Goal: Answer question/provide support: Share knowledge or assist other users

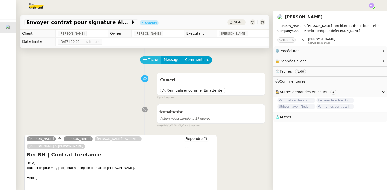
click at [150, 62] on span "Tâche" at bounding box center [153, 60] width 10 height 6
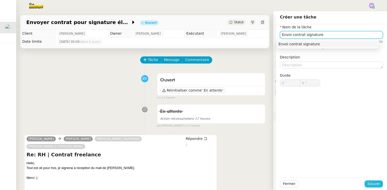
type input "Envoi contrat signature"
click at [368, 182] on span "Sauver" at bounding box center [374, 184] width 12 height 6
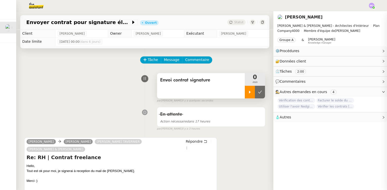
click at [245, 95] on div at bounding box center [250, 92] width 10 height 13
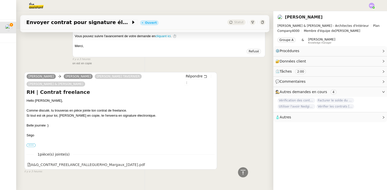
scroll to position [292, 0]
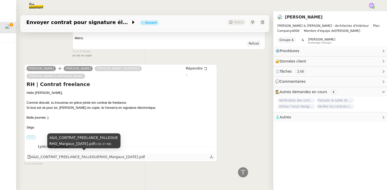
click at [64, 154] on div "A&G_CONTRAT_FREELANCE_FALLEGUERHO_Margaux_[DATE].pdf" at bounding box center [86, 157] width 118 height 6
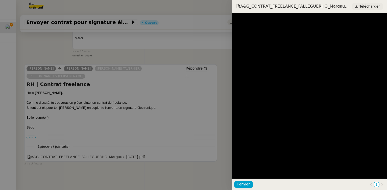
click at [360, 9] on link "Télécharger" at bounding box center [367, 6] width 31 height 7
click at [158, 51] on div at bounding box center [193, 95] width 387 height 190
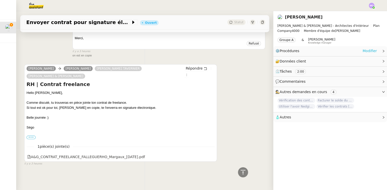
click at [367, 51] on link "Modifier" at bounding box center [369, 51] width 14 height 6
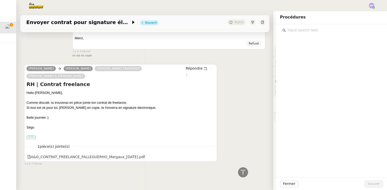
click at [299, 29] on input "text" at bounding box center [333, 30] width 94 height 7
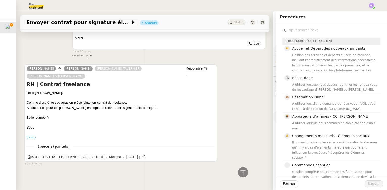
type input "e"
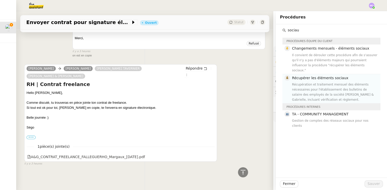
type input "sociau"
click at [307, 82] on div "Récupération et traitement mensuel des éléments nécessaires pour l'établissemen…" at bounding box center [334, 92] width 85 height 20
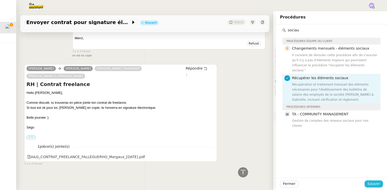
click at [372, 183] on span "Sauver" at bounding box center [374, 184] width 12 height 6
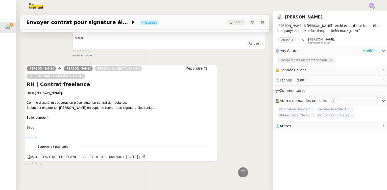
click at [295, 59] on span "Récupérer les éléments sociaux" at bounding box center [304, 60] width 50 height 5
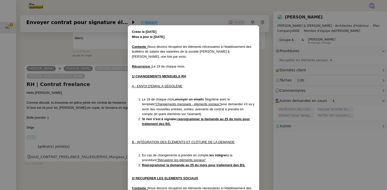
scroll to position [135, 0]
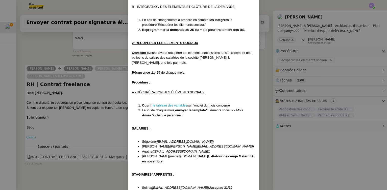
click at [168, 103] on li "Ouvrir le tableau des variables sur l'onglet du mois concerné" at bounding box center [198, 105] width 113 height 5
click at [162, 103] on link "le tableau des variables" at bounding box center [170, 105] width 35 height 4
click at [107, 42] on nz-modal-container "Créée le [DATE] Mise à jour le [DATE] Contexte : Nous devons récupérer les élém…" at bounding box center [193, 95] width 387 height 190
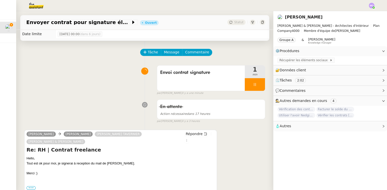
scroll to position [0, 0]
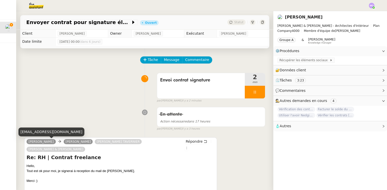
click at [50, 133] on div "[EMAIL_ADDRESS][DOMAIN_NAME]" at bounding box center [51, 131] width 66 height 9
copy div "[EMAIL_ADDRESS][DOMAIN_NAME]"
drag, startPoint x: 28, startPoint y: 142, endPoint x: 57, endPoint y: 142, distance: 28.3
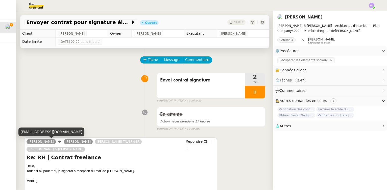
click at [56, 142] on link "[PERSON_NAME]" at bounding box center [41, 141] width 29 height 5
copy link "[PERSON_NAME]"
click at [48, 132] on div "[EMAIL_ADDRESS][DOMAIN_NAME]" at bounding box center [51, 131] width 66 height 9
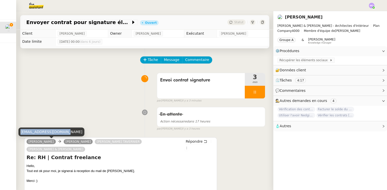
copy div "[EMAIL_ADDRESS][DOMAIN_NAME]"
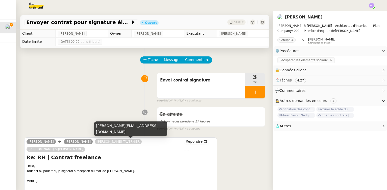
click at [118, 131] on div "[PERSON_NAME][EMAIL_ADDRESS][DOMAIN_NAME]" at bounding box center [130, 128] width 73 height 15
copy div "[PERSON_NAME][EMAIL_ADDRESS][DOMAIN_NAME]"
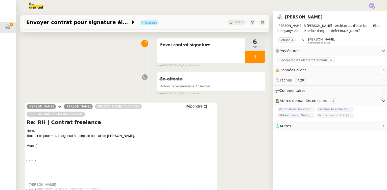
scroll to position [46, 0]
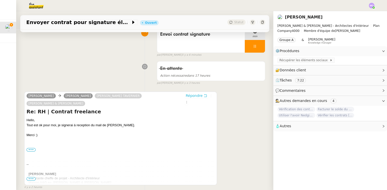
click at [186, 96] on span "Répondre" at bounding box center [194, 95] width 17 height 5
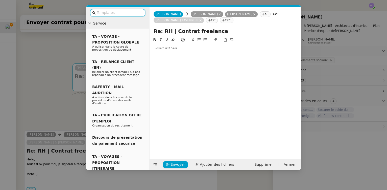
click at [165, 50] on div at bounding box center [225, 48] width 147 height 5
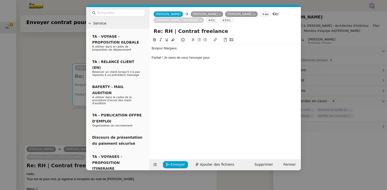
click at [47, 65] on nz-modal-container "Service TA - VOYAGE - PROPOSITION GLOBALE A utiliser dans le cadre de propositi…" at bounding box center [193, 95] width 387 height 190
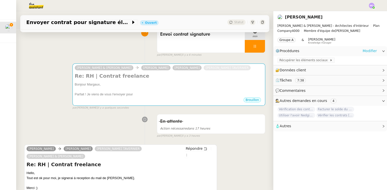
click at [369, 51] on link "Modifier" at bounding box center [369, 51] width 14 height 6
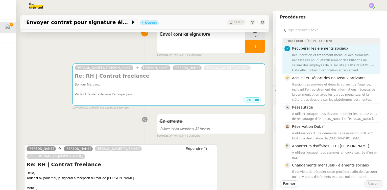
click at [295, 33] on input "text" at bounding box center [333, 30] width 94 height 7
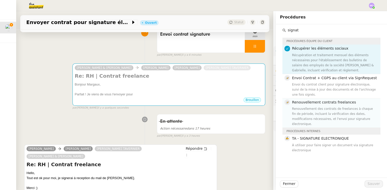
type input "signat"
click at [313, 106] on div "Renouvellement des contrats de freelances à chaque fin de période, incluant la …" at bounding box center [334, 116] width 85 height 20
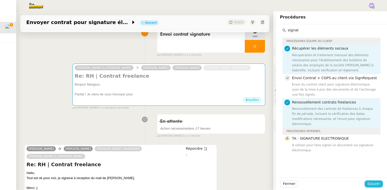
click at [368, 184] on span "Sauver" at bounding box center [374, 184] width 12 height 6
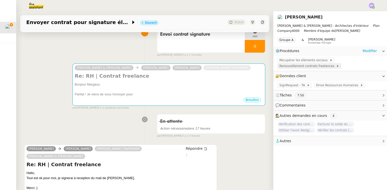
click at [295, 65] on span "Renouvellement contrats freelances" at bounding box center [307, 65] width 57 height 5
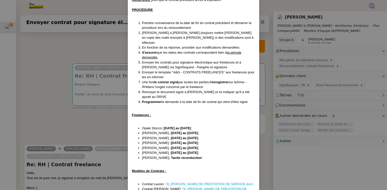
scroll to position [66, 0]
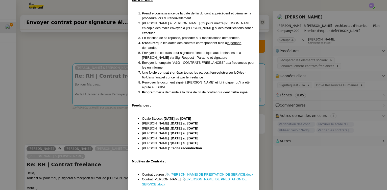
click at [91, 131] on nz-modal-container "Date de mise à jour : [DATE] Contexte : La cliente fait appel à des freelances.…" at bounding box center [193, 95] width 387 height 190
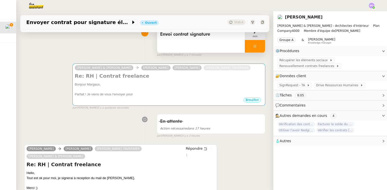
click at [245, 52] on div at bounding box center [255, 46] width 20 height 13
click at [247, 49] on div at bounding box center [250, 46] width 10 height 13
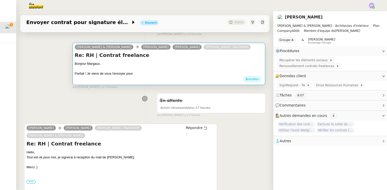
scroll to position [69, 0]
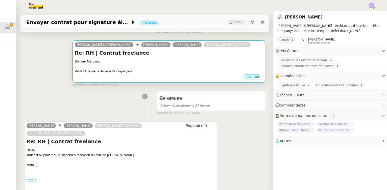
click at [123, 67] on div at bounding box center [169, 66] width 188 height 5
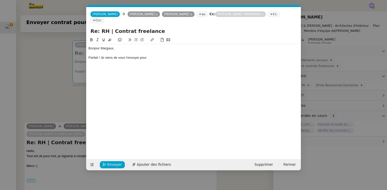
scroll to position [0, 11]
drag, startPoint x: 88, startPoint y: 51, endPoint x: 102, endPoint y: 52, distance: 13.7
click at [102, 55] on div "Parfait ! Je viens de vous l'envoyer pour" at bounding box center [193, 57] width 210 height 5
click at [36, 106] on nz-modal-container "Service TA - VOYAGE - PROPOSITION GLOBALE A utiliser dans le cadre de propositi…" at bounding box center [193, 95] width 387 height 190
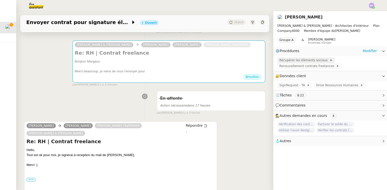
click at [297, 62] on span "Récupérer les éléments sociaux" at bounding box center [304, 60] width 50 height 5
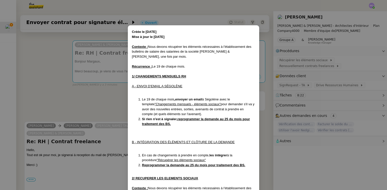
scroll to position [135, 0]
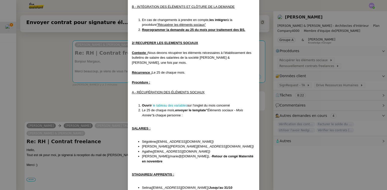
click at [102, 97] on nz-modal-container "Créée le [DATE] Mise à jour le [DATE] Contexte : Nous devons récupérer les élém…" at bounding box center [193, 95] width 387 height 190
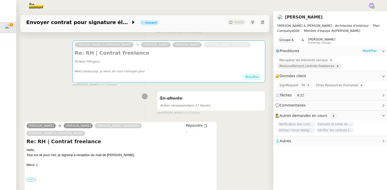
click at [290, 66] on span "Renouvellement contrats freelances" at bounding box center [307, 65] width 57 height 5
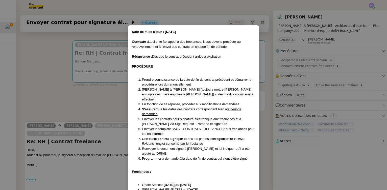
scroll to position [66, 0]
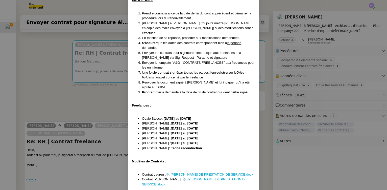
click at [105, 98] on nz-modal-container "Date de mise à jour : [DATE] Contexte : La cliente fait appel à des freelances.…" at bounding box center [193, 95] width 387 height 190
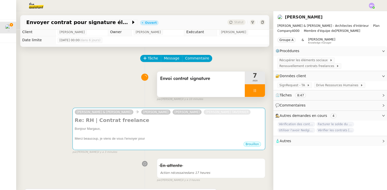
scroll to position [0, 0]
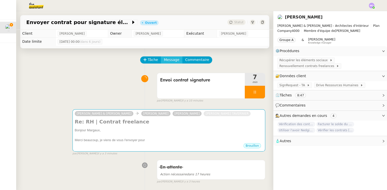
click at [168, 60] on span "Message" at bounding box center [171, 60] width 15 height 6
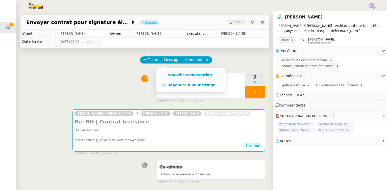
click at [172, 75] on span "Nouvelle conversation" at bounding box center [189, 75] width 44 height 4
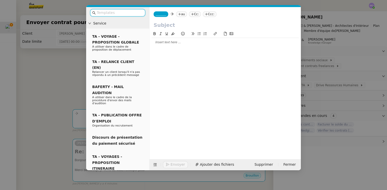
click at [113, 14] on input "text" at bounding box center [119, 13] width 45 height 6
type input "c"
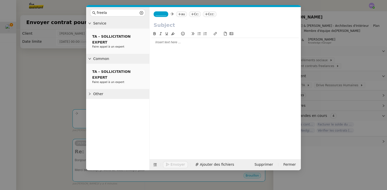
click at [111, 91] on span "Other" at bounding box center [120, 94] width 54 height 6
click at [111, 12] on input "freela" at bounding box center [118, 13] width 42 height 6
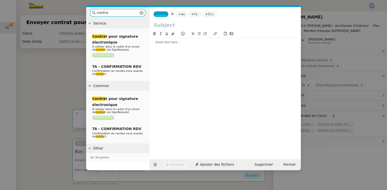
type input "contra"
click at [119, 150] on span "Other" at bounding box center [120, 148] width 54 height 6
click at [120, 149] on span "Other" at bounding box center [120, 148] width 54 height 6
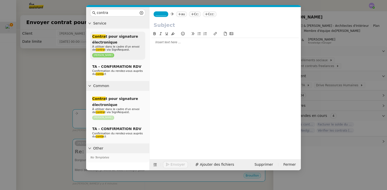
click at [119, 47] on span "À utiliser dans le cadre d'un envoi de contra t via SignRequest." at bounding box center [115, 48] width 47 height 6
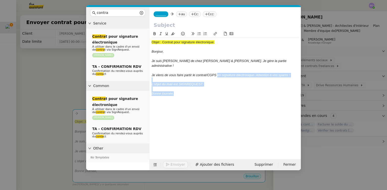
drag, startPoint x: 218, startPoint y: 70, endPoint x: 223, endPoint y: 92, distance: 22.2
click at [223, 92] on div "Objet : Contrat pour signature électronique. [PERSON_NAME], Je suis [PERSON_NAM…" at bounding box center [225, 68] width 147 height 60
copy div "en signature électronique. Attention à vos spams ! L’objet du mail est SIGNREQU…"
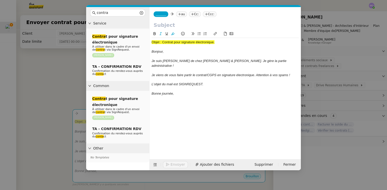
click at [65, 91] on nz-modal-container "contra Service Contra t pour signature électronique À utiliser dans le cadre d'…" at bounding box center [193, 95] width 387 height 190
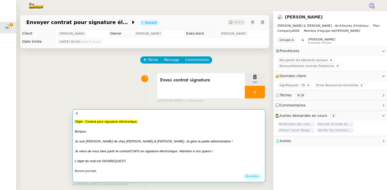
click at [165, 142] on em "Je suis [PERSON_NAME] de chez [PERSON_NAME] & [PERSON_NAME]. Je gère la partie …" at bounding box center [154, 141] width 158 height 4
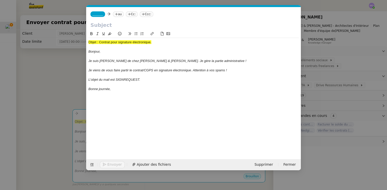
scroll to position [0, 20]
click at [268, 164] on span "Supprimer" at bounding box center [263, 164] width 18 height 6
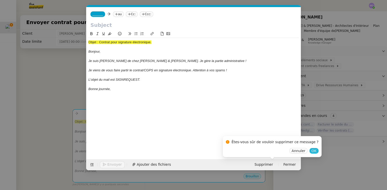
click at [311, 151] on span "OK" at bounding box center [313, 150] width 5 height 5
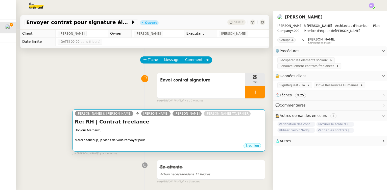
click at [185, 125] on h4 "Re: RH | Contrat freelance" at bounding box center [169, 121] width 188 height 7
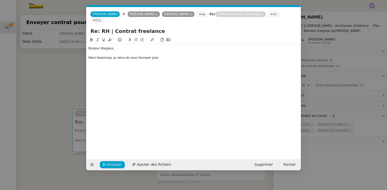
scroll to position [0, 11]
click at [167, 55] on div "Merci beaucoup, je viens de vous l'envoyer pour" at bounding box center [193, 57] width 210 height 5
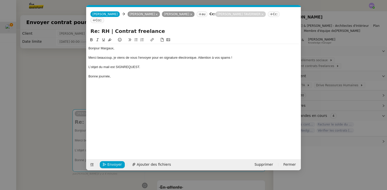
click at [161, 55] on div "Merci beaucoup, je viens de vous l'envoyer pour en signature électronique. Atte…" at bounding box center [193, 57] width 210 height 5
click at [123, 65] on div "L’objet du mail est SIGNREQUEST." at bounding box center [193, 67] width 210 height 5
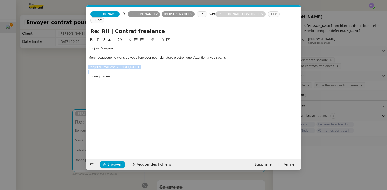
click at [98, 38] on icon at bounding box center [98, 40] width 4 height 4
click at [154, 69] on div at bounding box center [193, 71] width 210 height 5
click at [63, 75] on nz-modal-container "Service TA - VOYAGE - PROPOSITION GLOBALE A utiliser dans le cadre de propositi…" at bounding box center [193, 95] width 387 height 190
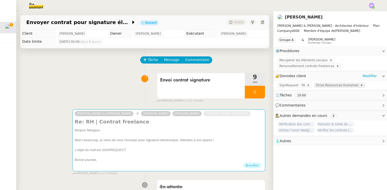
click at [322, 85] on span "Drive Ressources Humaines" at bounding box center [338, 85] width 44 height 5
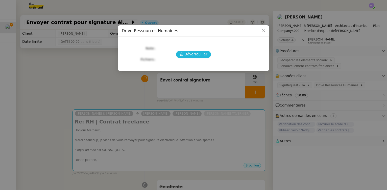
click at [199, 53] on span "Déverrouiller" at bounding box center [195, 54] width 23 height 6
click at [183, 57] on link "[URL][DOMAIN_NAME][DOMAIN_NAME][DOMAIN_NAME]" at bounding box center [207, 55] width 99 height 4
click at [104, 66] on nz-modal-container "Drive Ressources Humaines URLs [URL][DOMAIN_NAME][DOMAIN_NAME][DOMAIN_NAME]" at bounding box center [193, 95] width 387 height 190
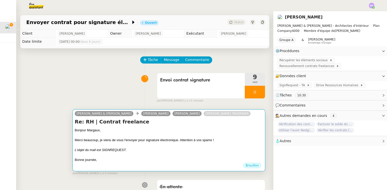
click at [155, 132] on div "Bonjour Margaux," at bounding box center [169, 130] width 188 height 5
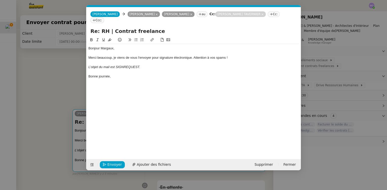
scroll to position [0, 11]
click at [155, 132] on div "Bonjour [PERSON_NAME], Merci beaucoup, je viens de vous l'envoyer pour signatur…" at bounding box center [193, 94] width 210 height 114
click at [93, 74] on div "Bonne journée," at bounding box center [193, 76] width 210 height 5
click at [109, 162] on span "Envoyer" at bounding box center [114, 164] width 14 height 6
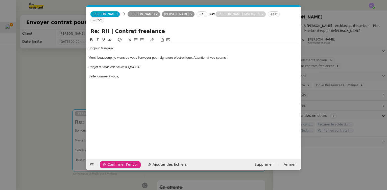
click at [108, 162] on span "Confirmer l'envoi" at bounding box center [122, 164] width 30 height 6
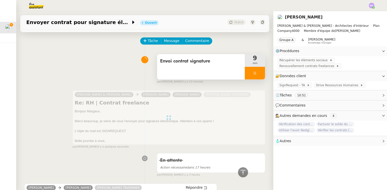
scroll to position [0, 0]
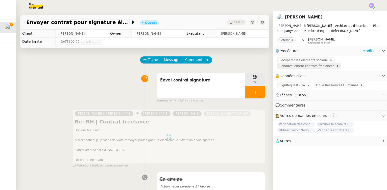
click at [296, 67] on span "Renouvellement contrats freelances" at bounding box center [307, 65] width 57 height 5
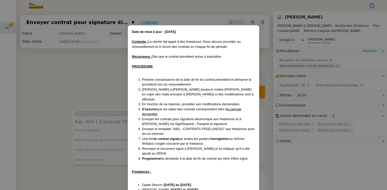
scroll to position [66, 0]
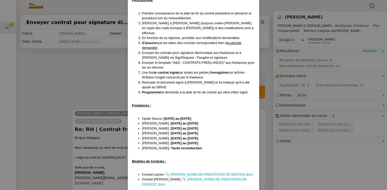
click at [117, 76] on nz-modal-container "Date de mise à jour : [DATE] Contexte : La cliente fait appel à des freelances.…" at bounding box center [193, 95] width 387 height 190
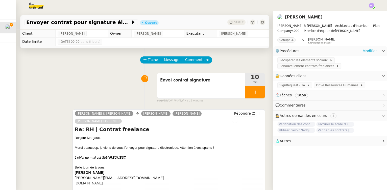
scroll to position [41, 0]
click at [196, 61] on span "Commentaire" at bounding box center [197, 60] width 24 height 6
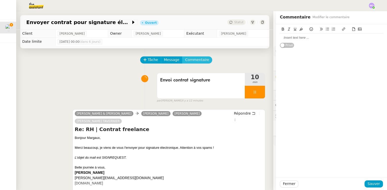
click at [182, 56] on button "Commentaire" at bounding box center [197, 59] width 30 height 7
click at [280, 37] on div at bounding box center [331, 37] width 103 height 5
click at [281, 36] on div "Procédure à MAJ" at bounding box center [331, 37] width 103 height 5
drag, startPoint x: 281, startPoint y: 36, endPoint x: 292, endPoint y: 33, distance: 11.0
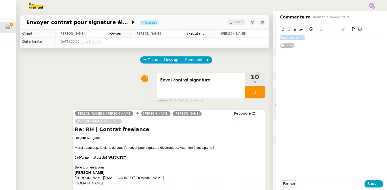
click at [282, 36] on div "Procédure à MAJ" at bounding box center [331, 37] width 103 height 5
click at [299, 30] on icon at bounding box center [301, 29] width 4 height 4
click at [303, 66] on div "Procédure à MAJ Privé" at bounding box center [331, 100] width 111 height 153
click at [365, 181] on button "Sauver" at bounding box center [374, 183] width 18 height 7
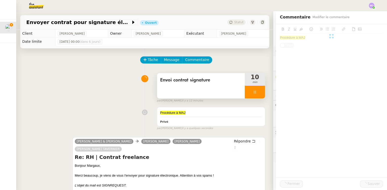
click at [254, 94] on div at bounding box center [255, 92] width 20 height 13
click at [258, 94] on icon at bounding box center [260, 92] width 4 height 4
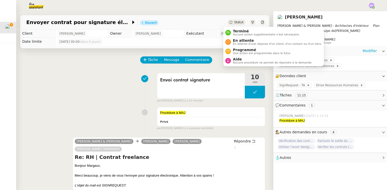
click at [234, 22] on span "Statut" at bounding box center [238, 22] width 9 height 4
click at [241, 41] on span "En attente" at bounding box center [277, 40] width 89 height 4
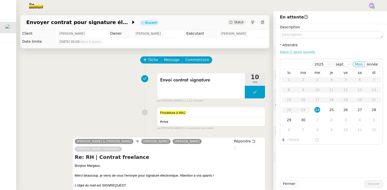
click at [283, 53] on link "Dans 2 jours ouvrés" at bounding box center [297, 52] width 35 height 4
type input "07:00"
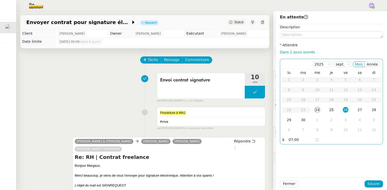
click at [329, 110] on div "25" at bounding box center [332, 110] width 6 height 6
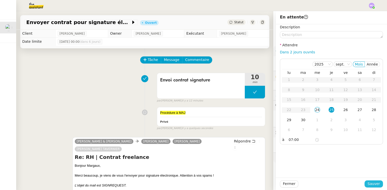
click at [368, 181] on span "Sauver" at bounding box center [374, 184] width 12 height 6
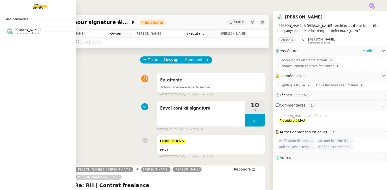
click at [16, 31] on span "[PERSON_NAME]" at bounding box center [26, 30] width 27 height 4
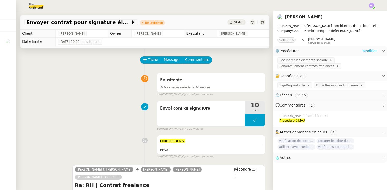
click at [94, 81] on div "En attente Action nécessaire dans 16 heures false par [PERSON_NAME] il y a quel…" at bounding box center [144, 83] width 241 height 26
click at [97, 102] on div "Envoi contrat signature 10 min false par [PERSON_NAME] il y a 21 minutes" at bounding box center [144, 115] width 241 height 32
